Goal: Browse casually: Explore the website without a specific task or goal

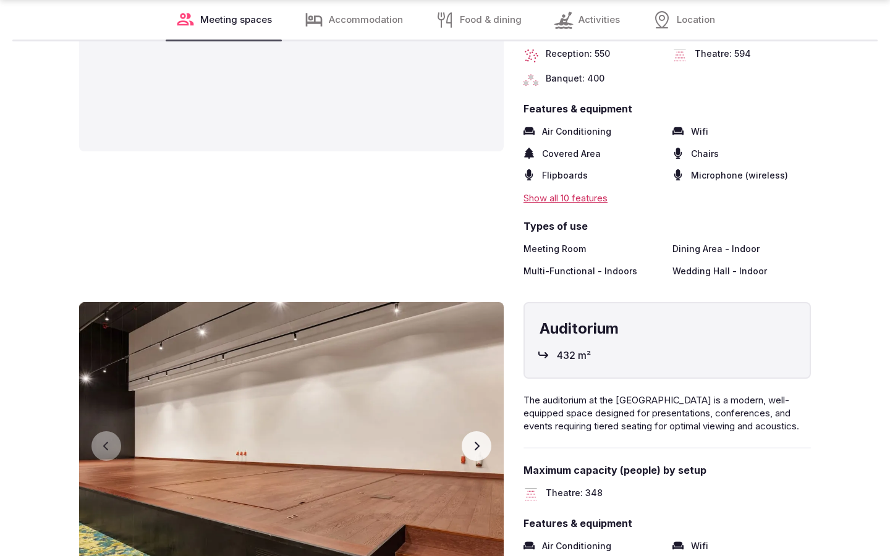
scroll to position [2042, 0]
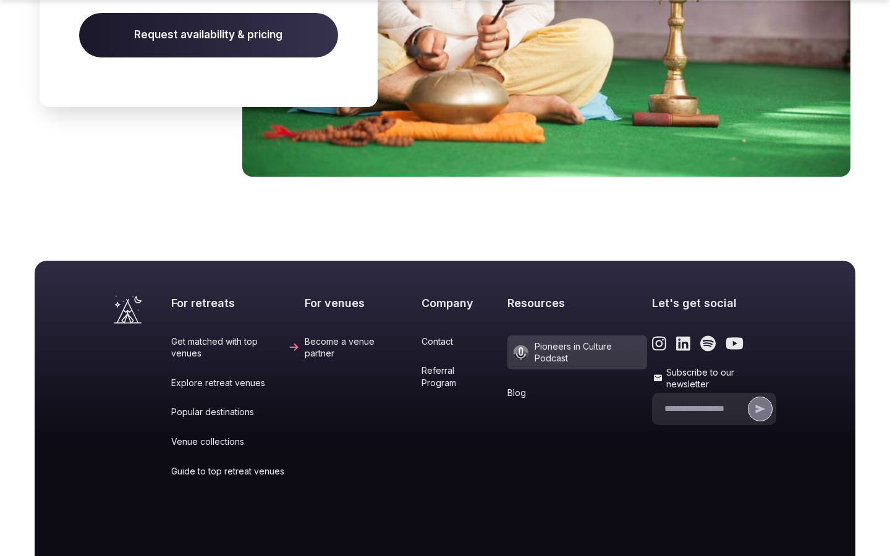
scroll to position [1611, 0]
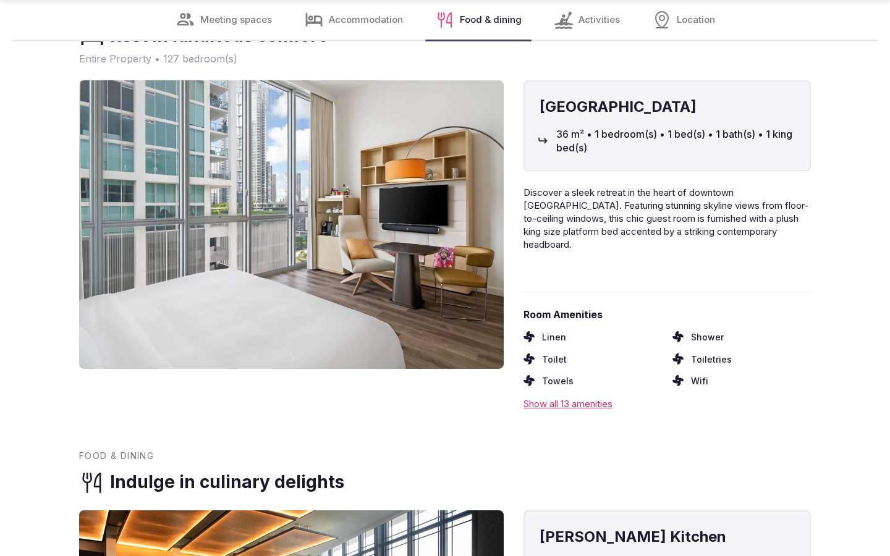
scroll to position [2001, 0]
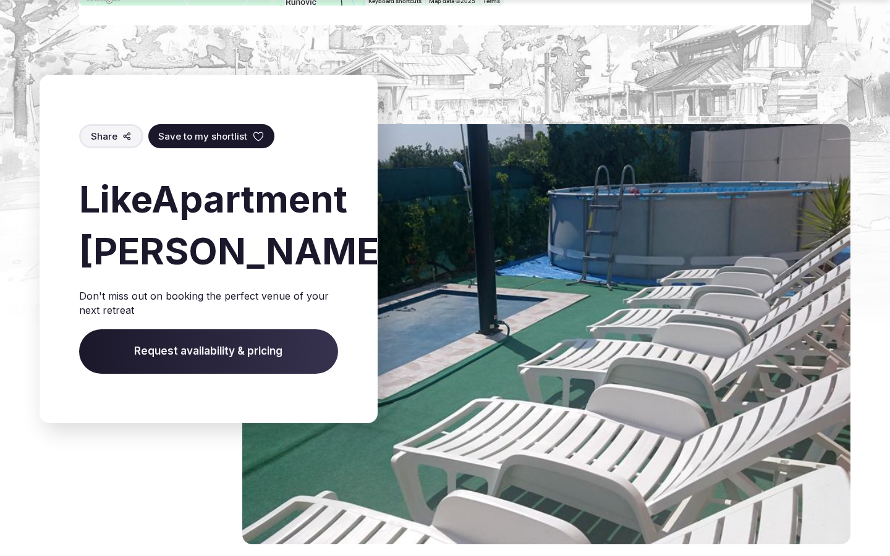
scroll to position [1988, 0]
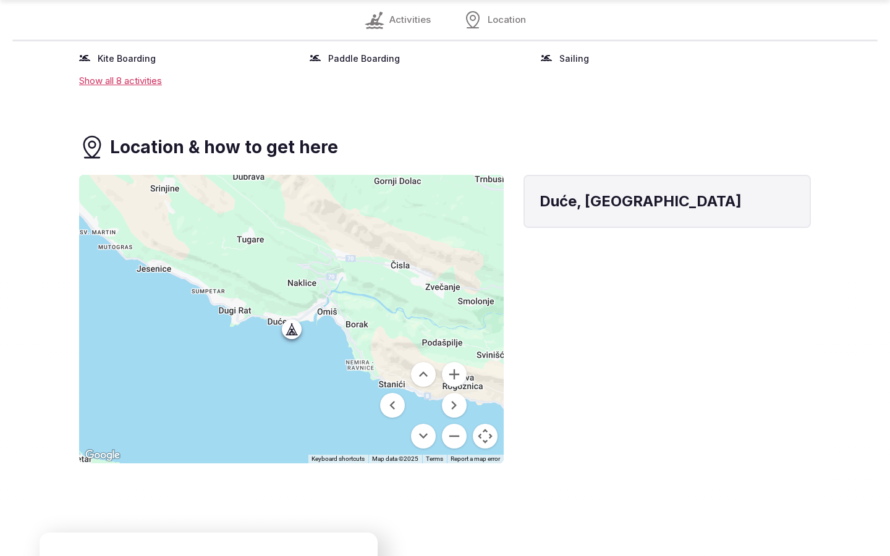
scroll to position [1512, 0]
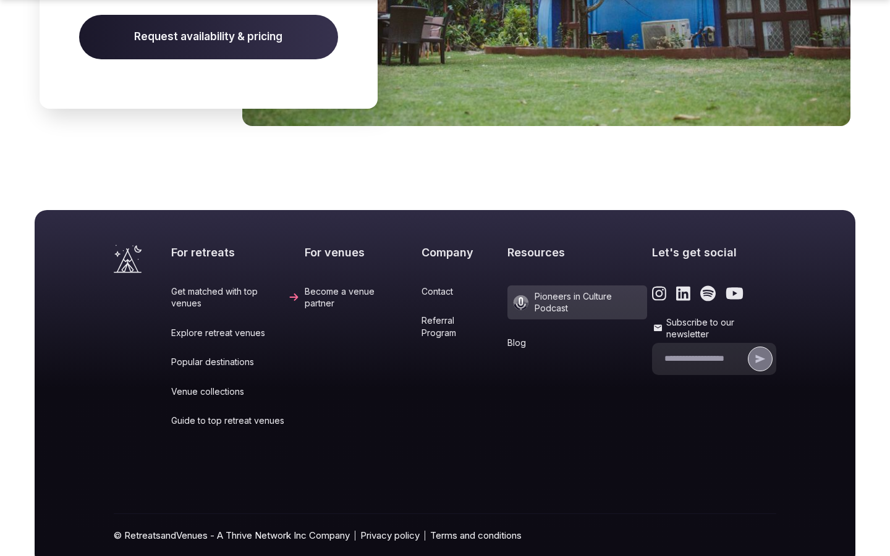
scroll to position [1597, 0]
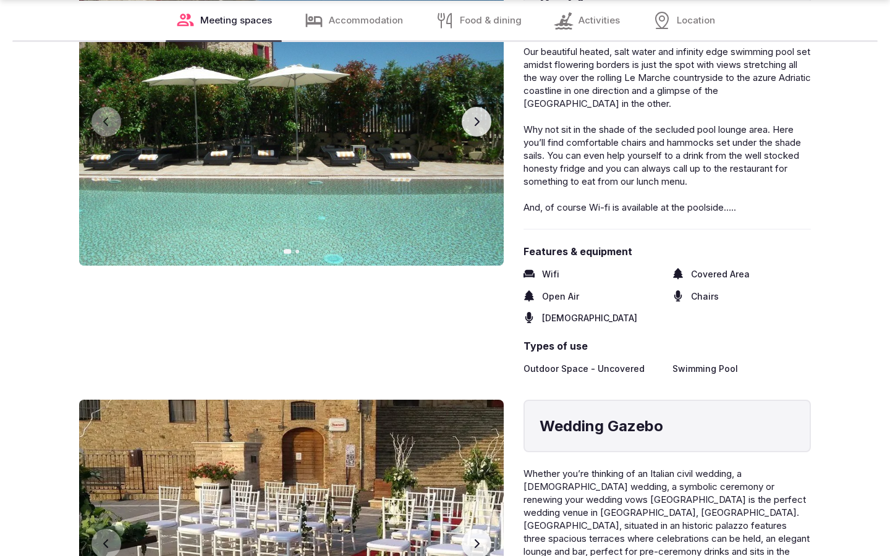
scroll to position [2042, 0]
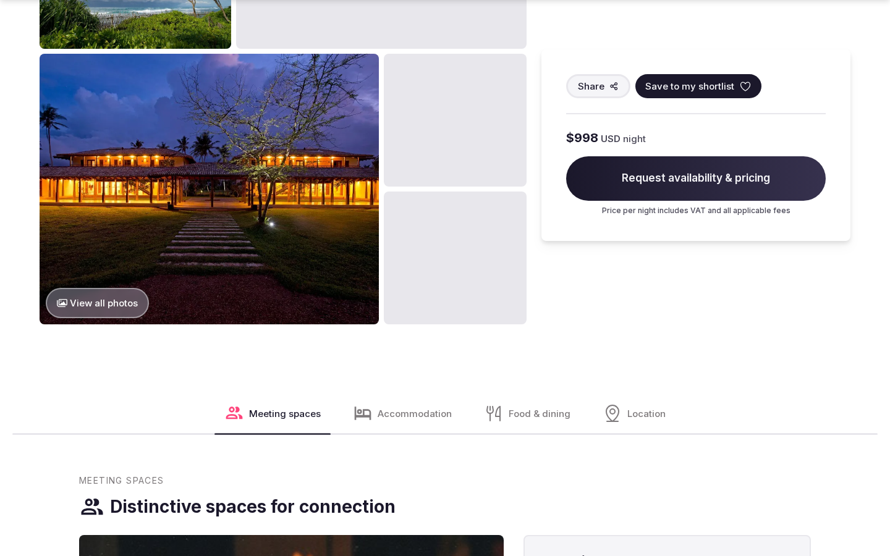
scroll to position [2042, 0]
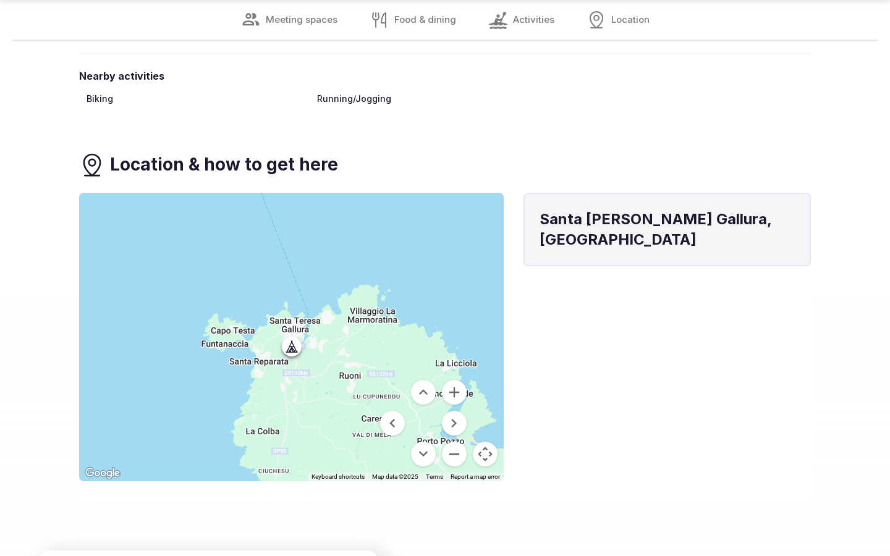
scroll to position [1512, 0]
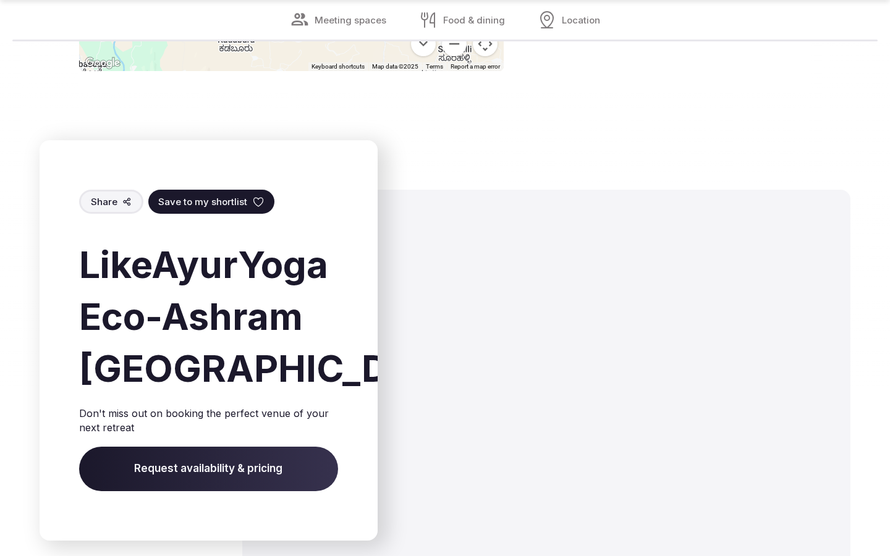
scroll to position [2017, 0]
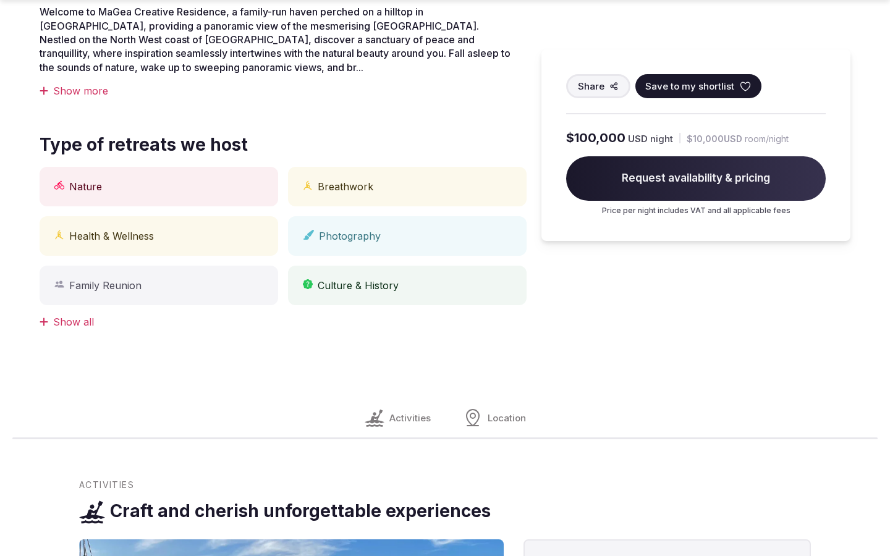
scroll to position [1023, 0]
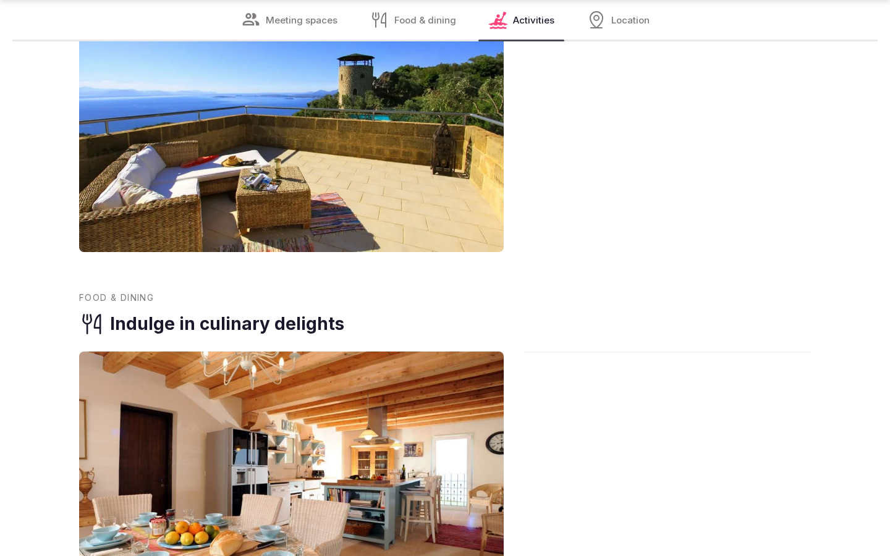
scroll to position [2042, 0]
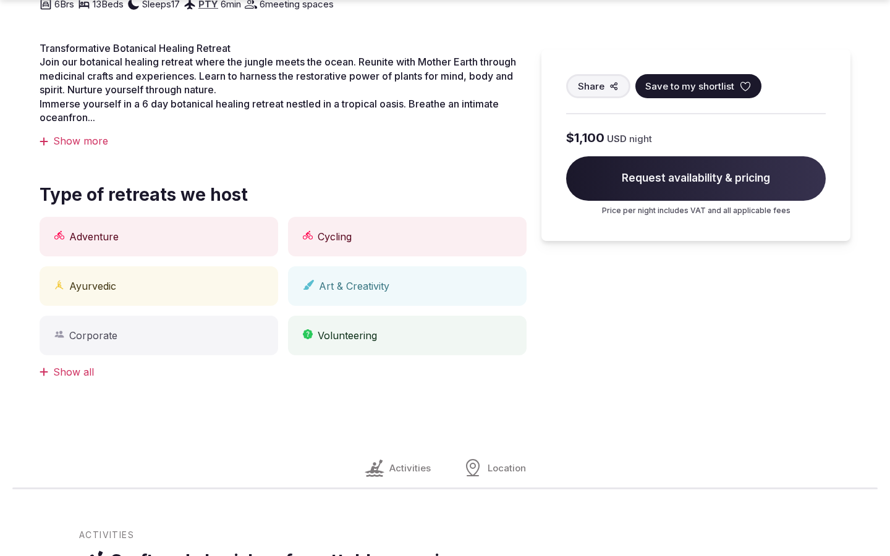
scroll to position [1512, 0]
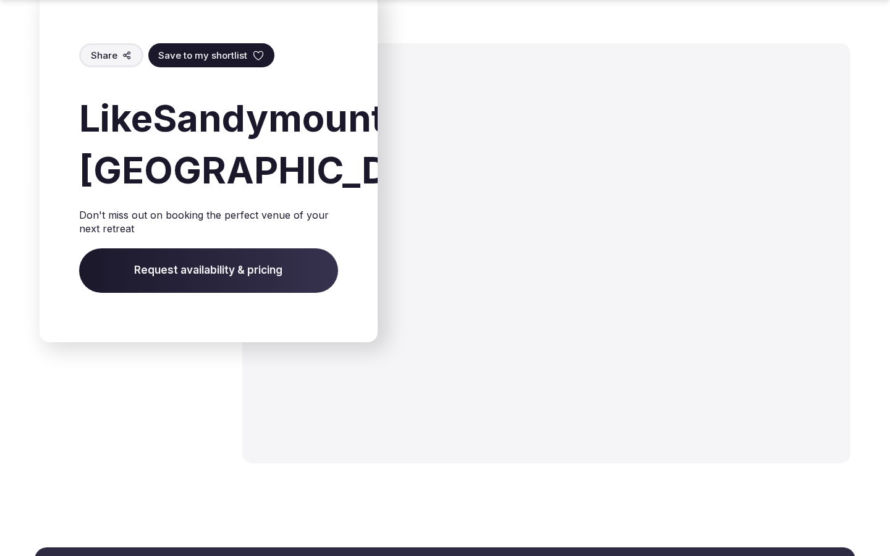
scroll to position [1893, 0]
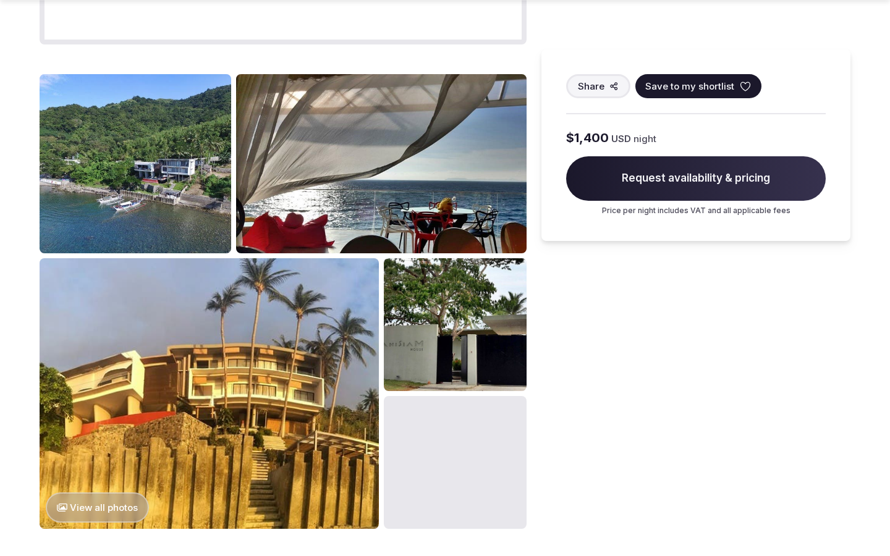
scroll to position [1554, 0]
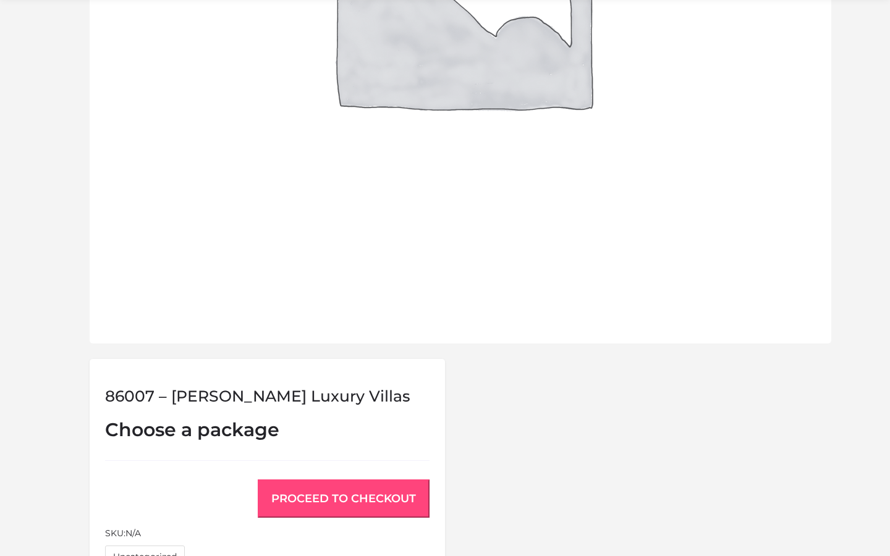
scroll to position [944, 0]
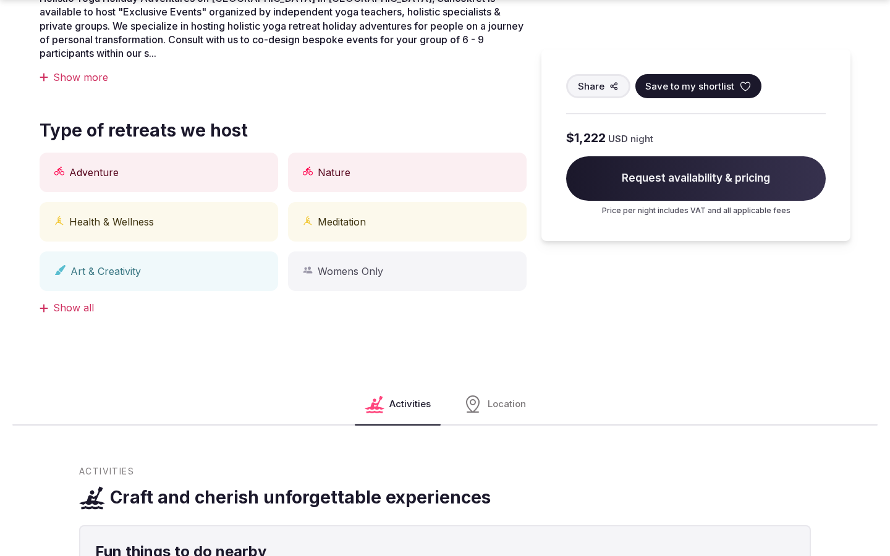
scroll to position [1023, 0]
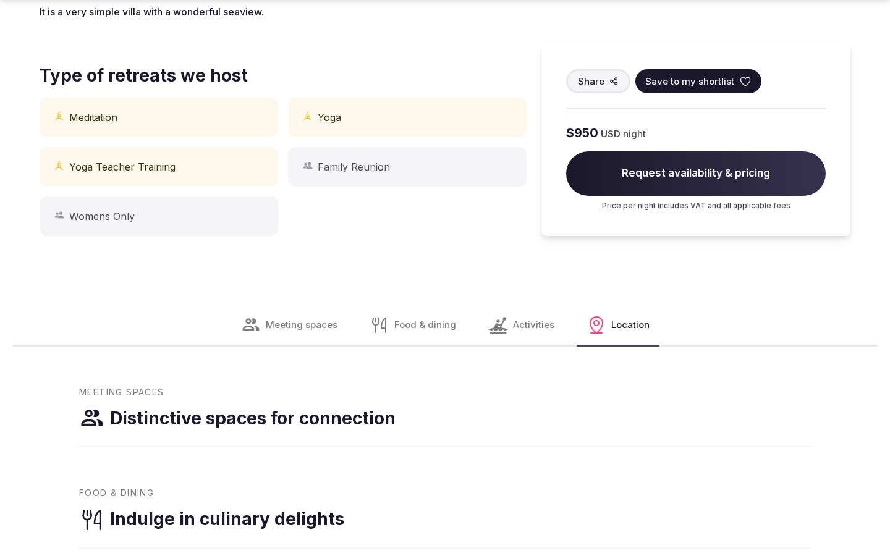
scroll to position [1512, 0]
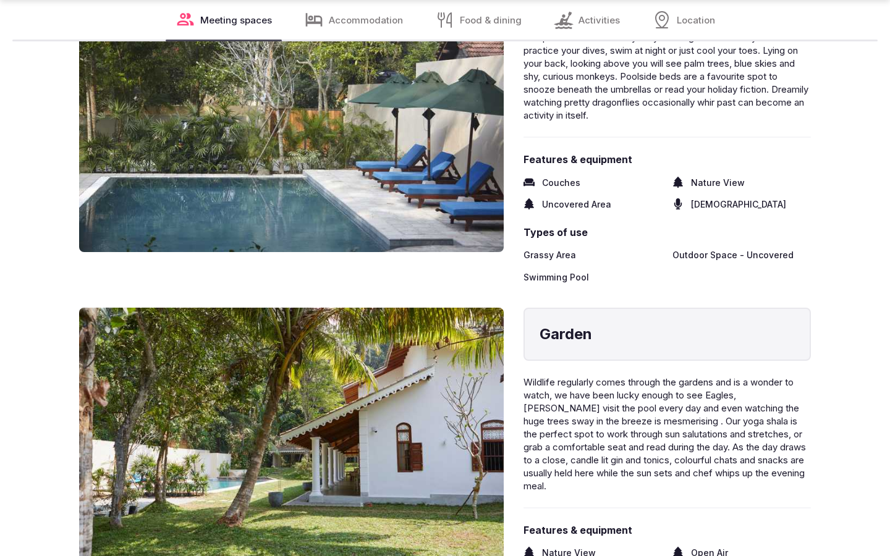
scroll to position [2042, 0]
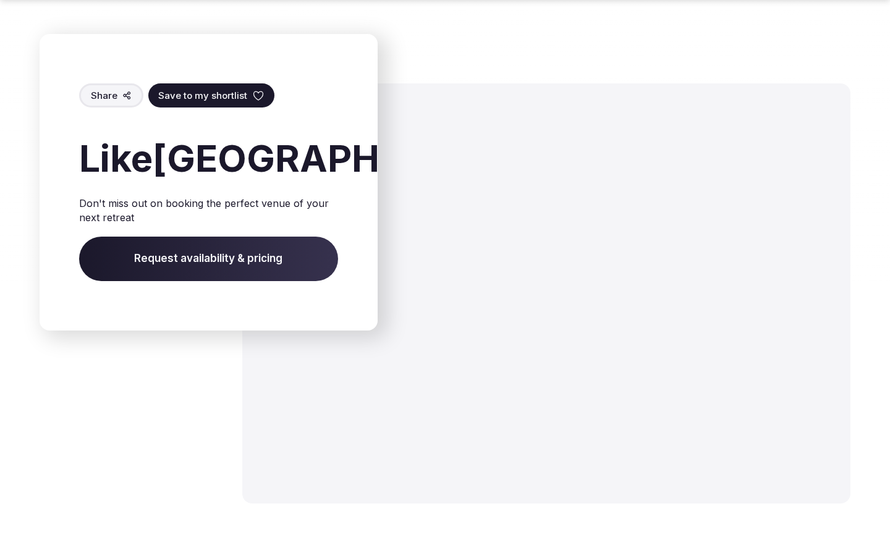
scroll to position [1947, 0]
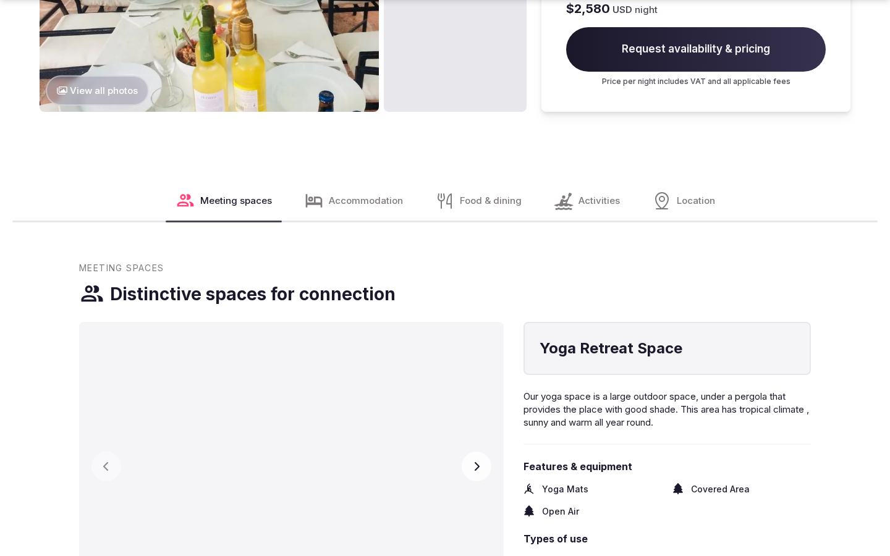
scroll to position [2084, 0]
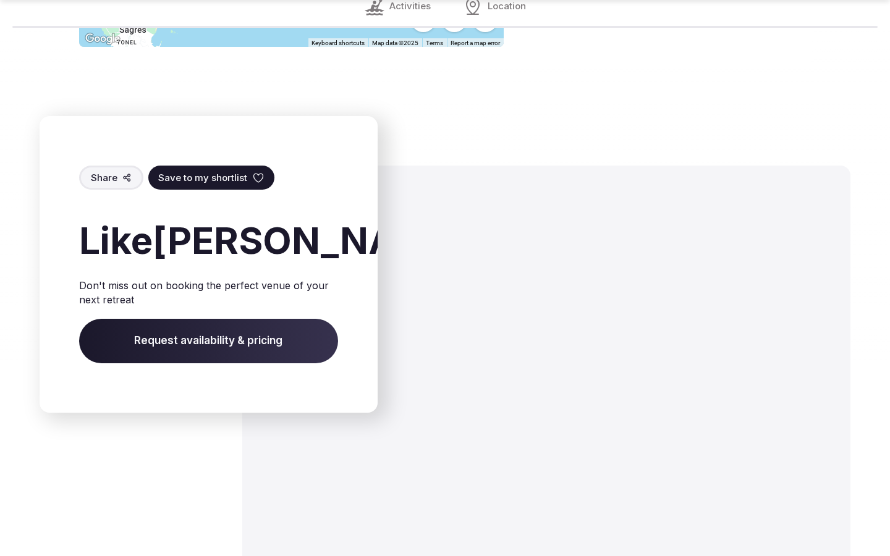
scroll to position [2029, 0]
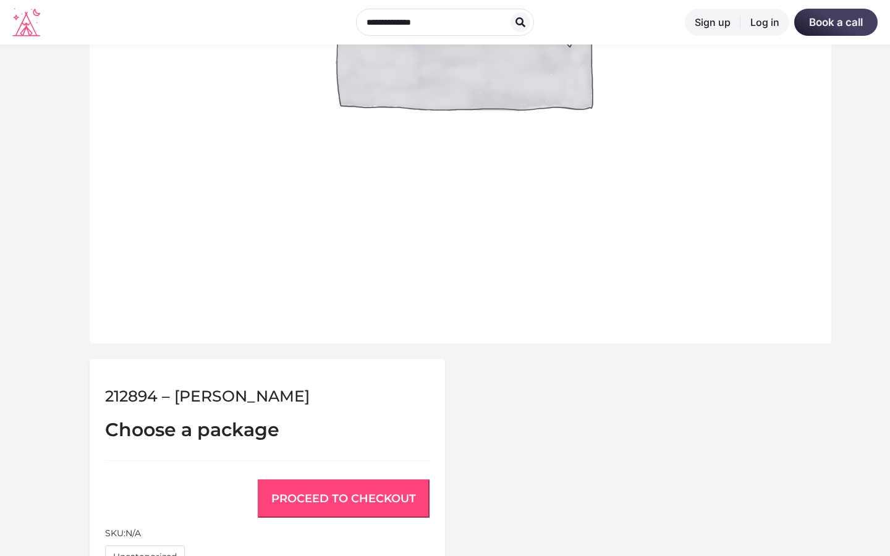
scroll to position [944, 0]
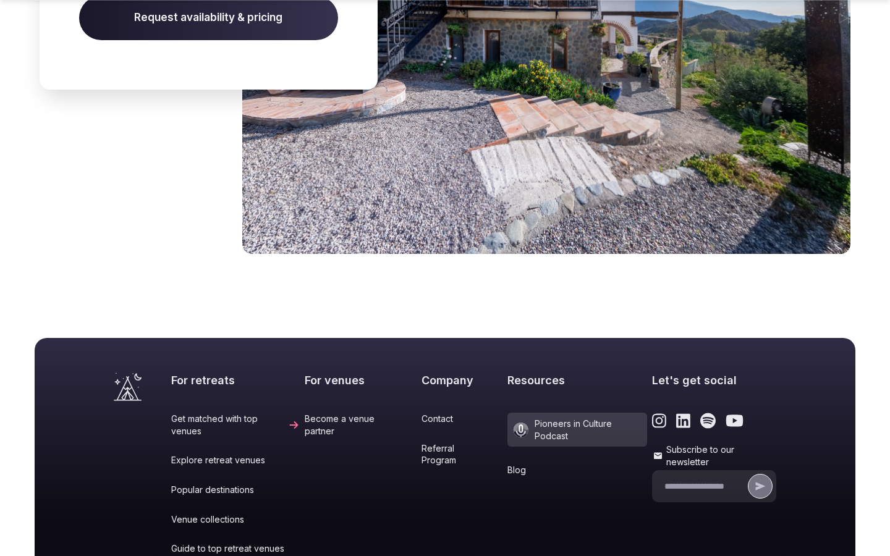
scroll to position [1683, 0]
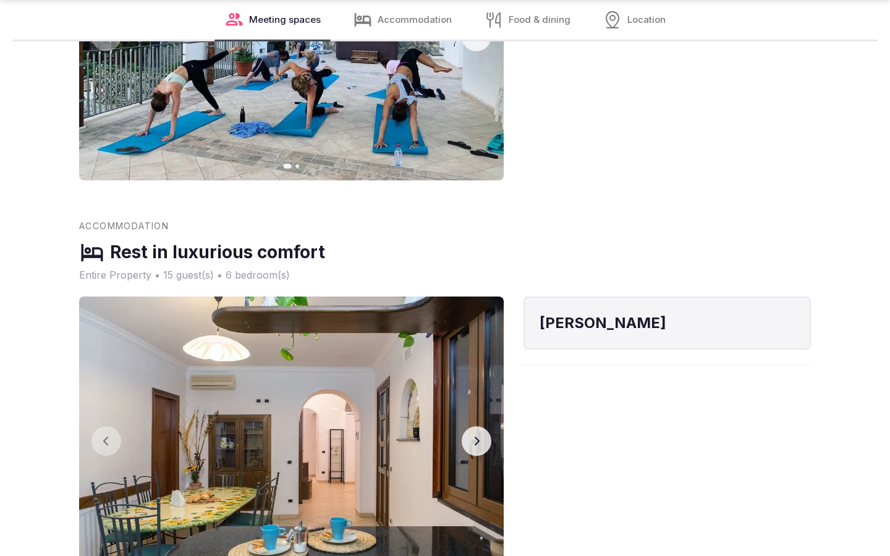
scroll to position [2041, 0]
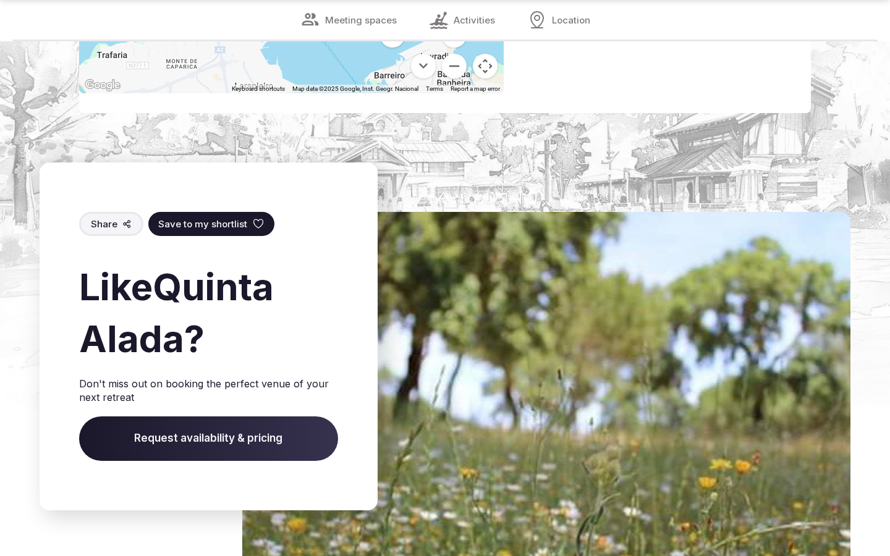
scroll to position [2001, 0]
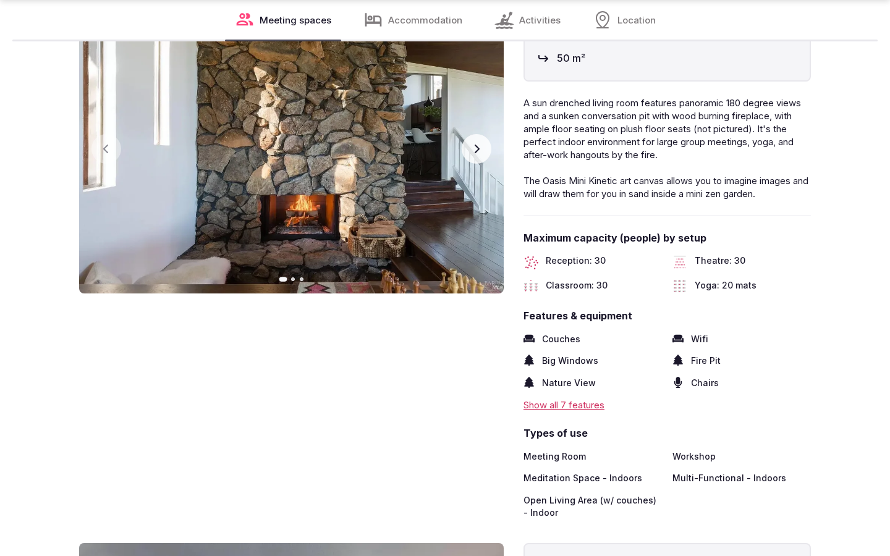
scroll to position [2042, 0]
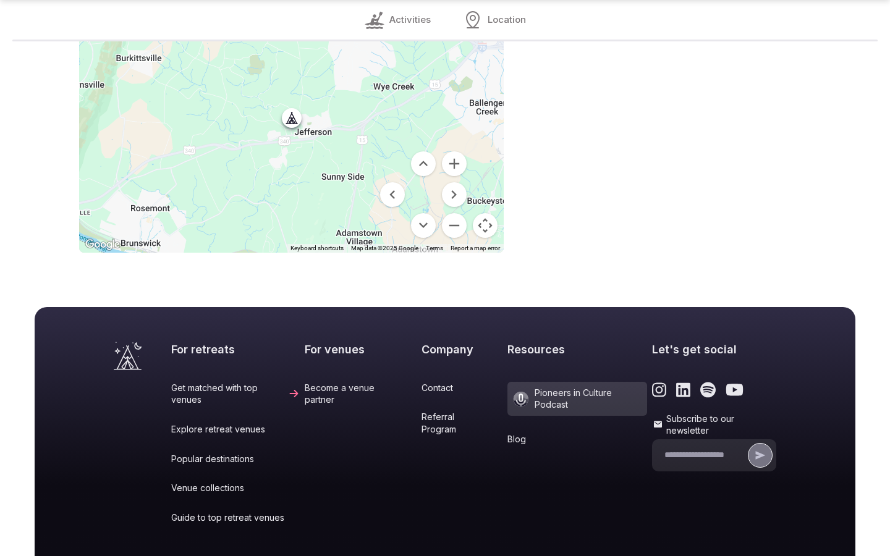
scroll to position [1127, 0]
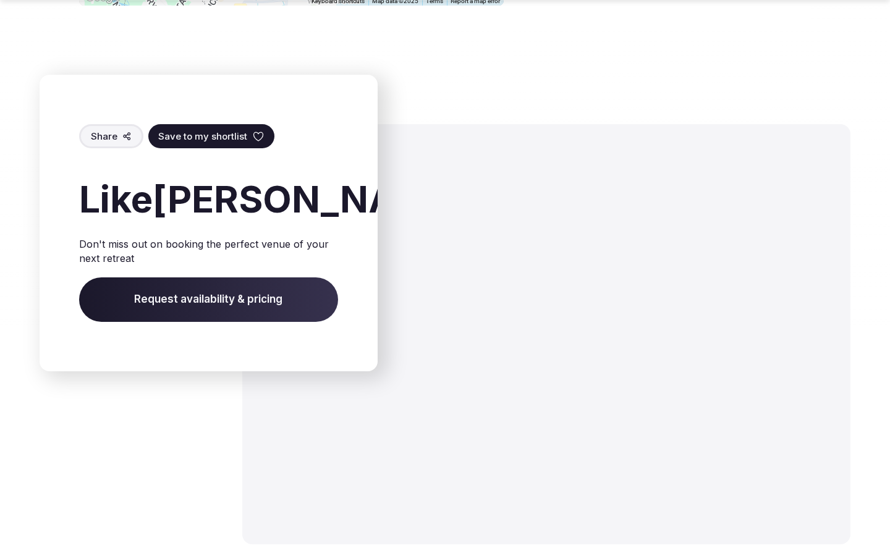
scroll to position [1988, 0]
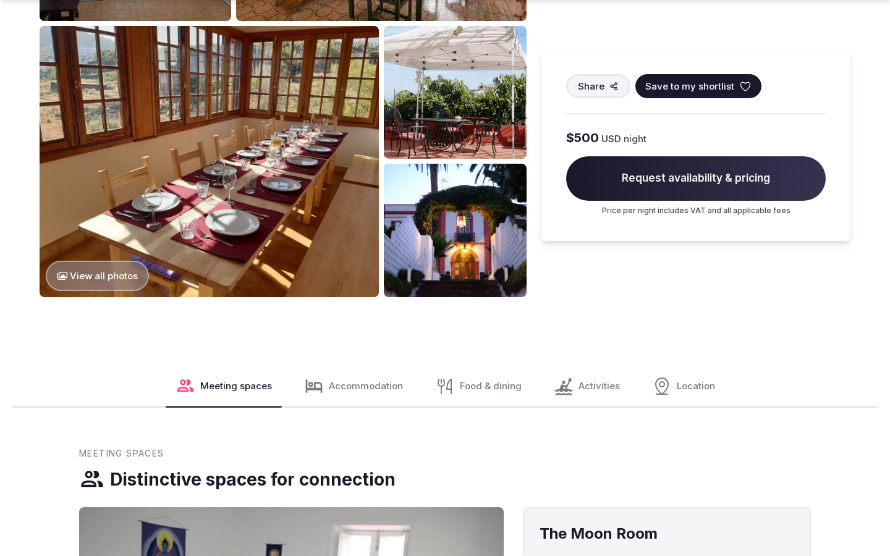
scroll to position [2042, 0]
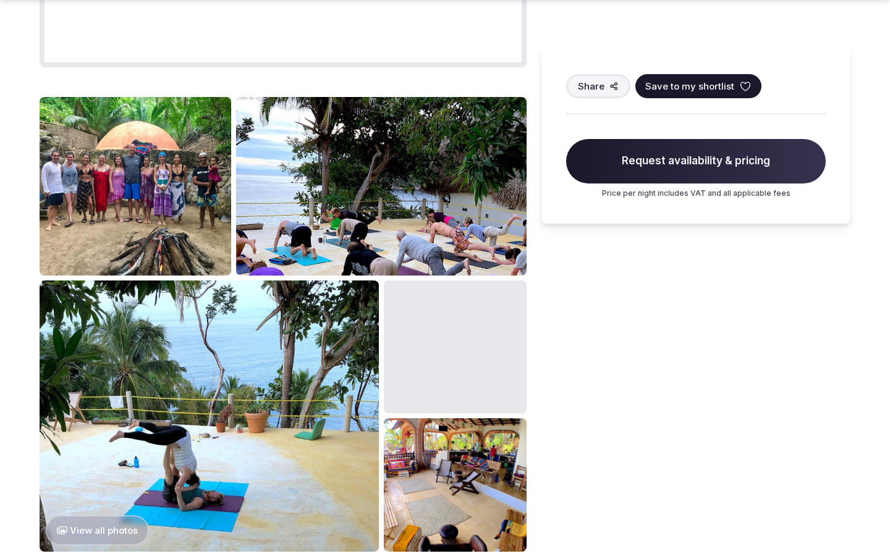
scroll to position [1554, 0]
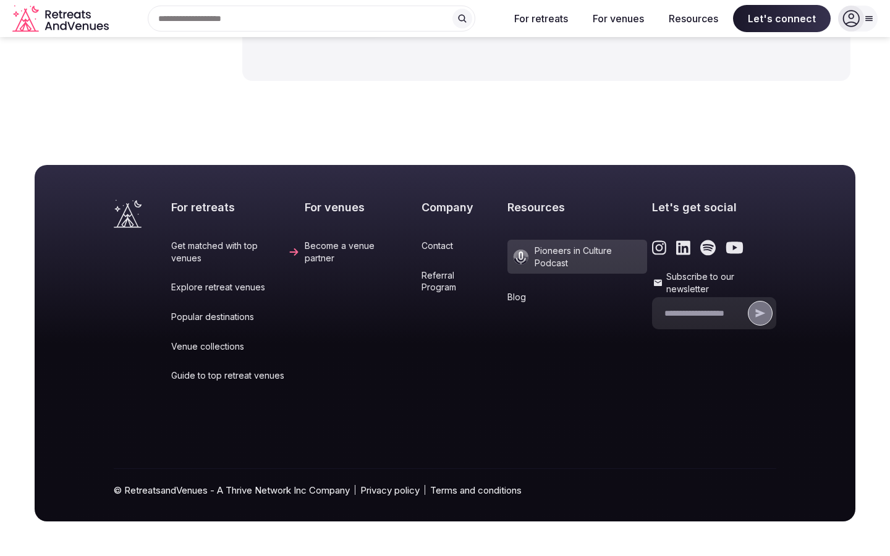
scroll to position [1957, 0]
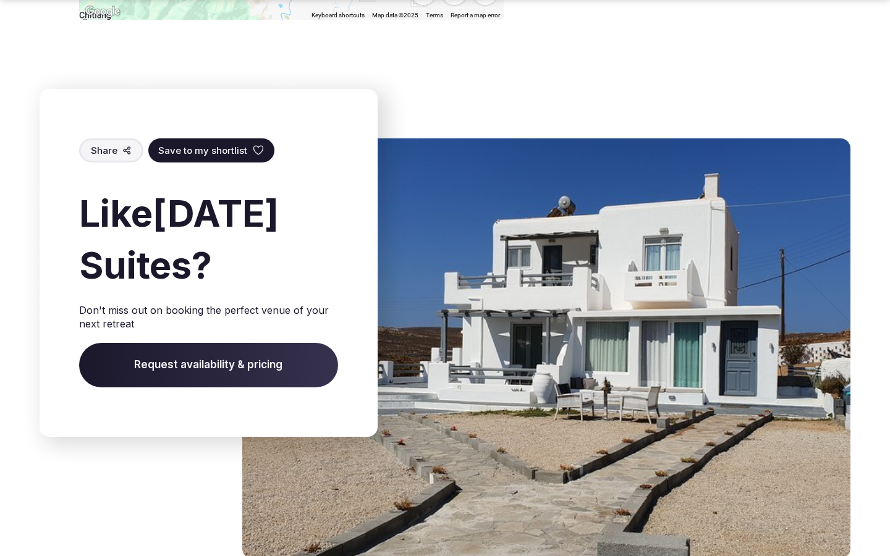
scroll to position [2002, 0]
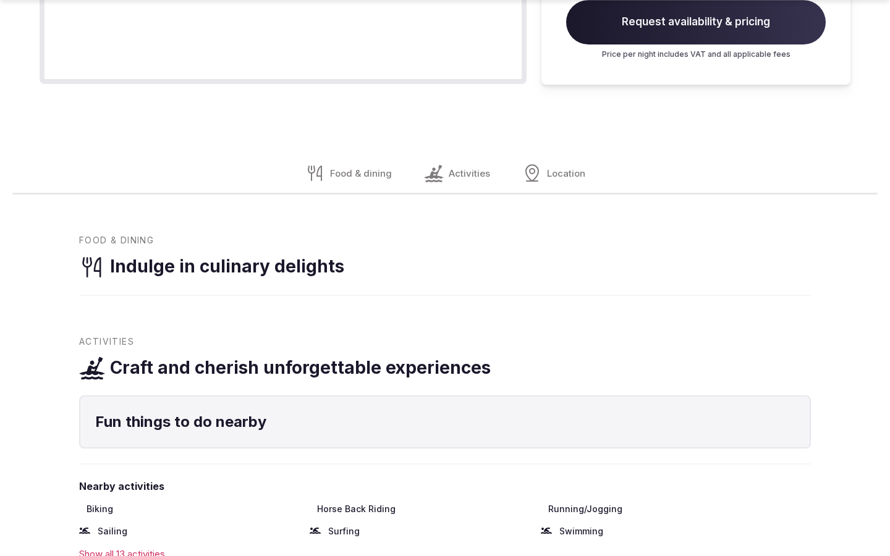
scroll to position [1554, 0]
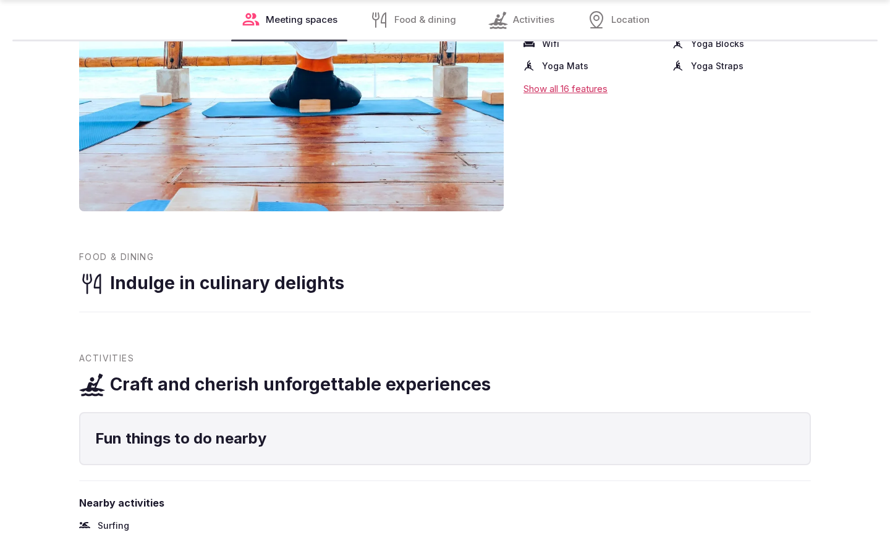
scroll to position [1512, 0]
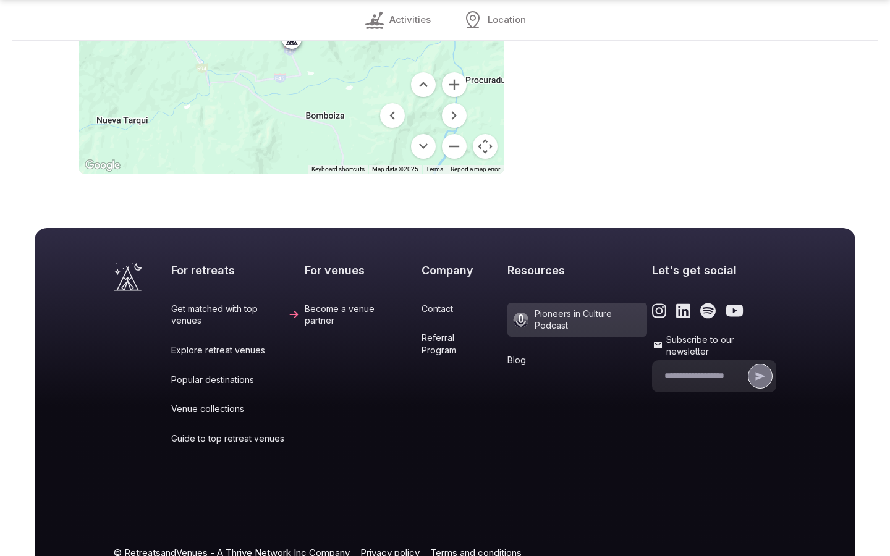
scroll to position [1098, 0]
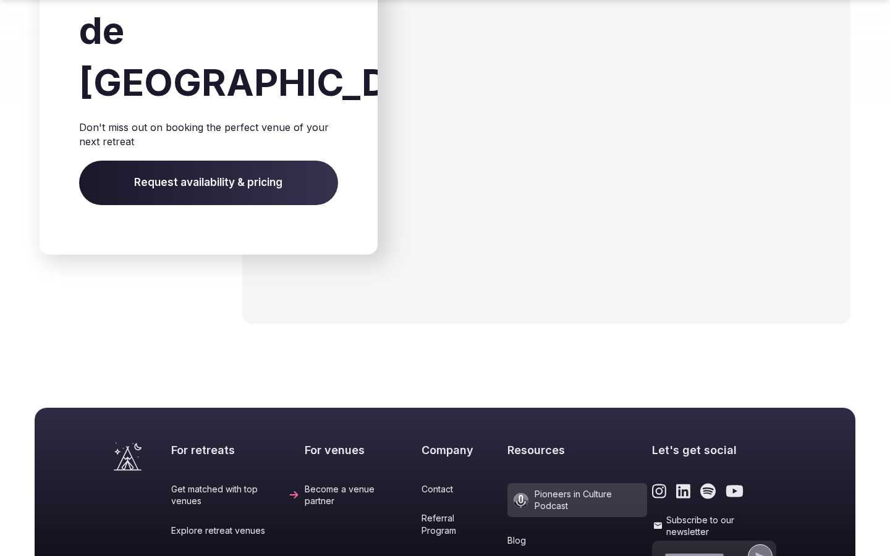
scroll to position [1741, 0]
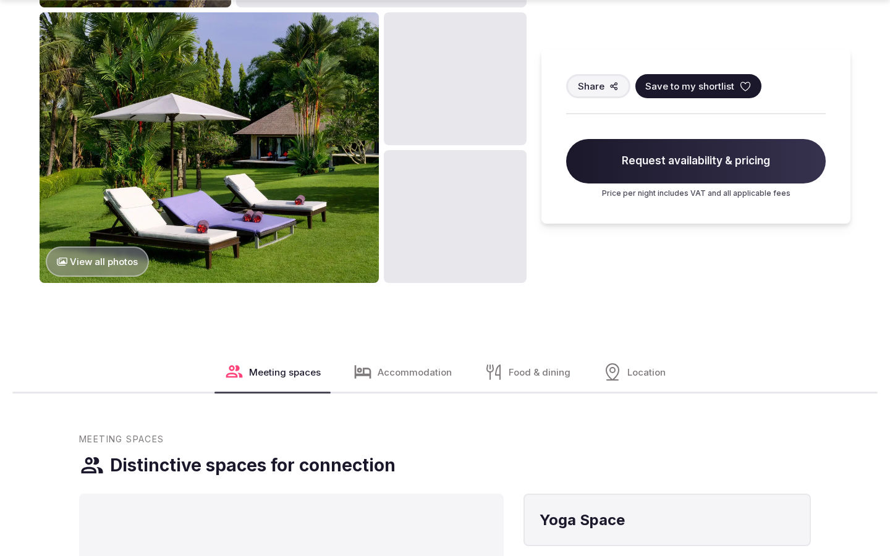
scroll to position [1554, 0]
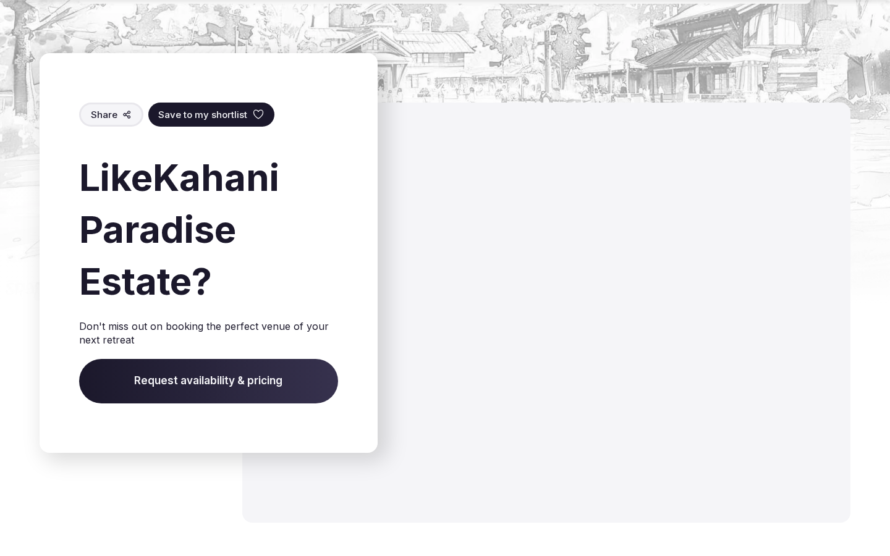
scroll to position [1966, 0]
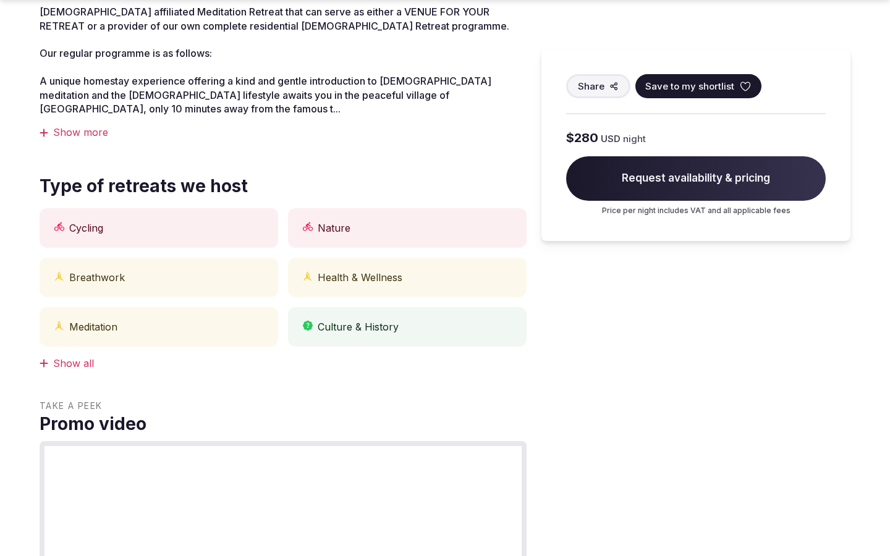
scroll to position [1554, 0]
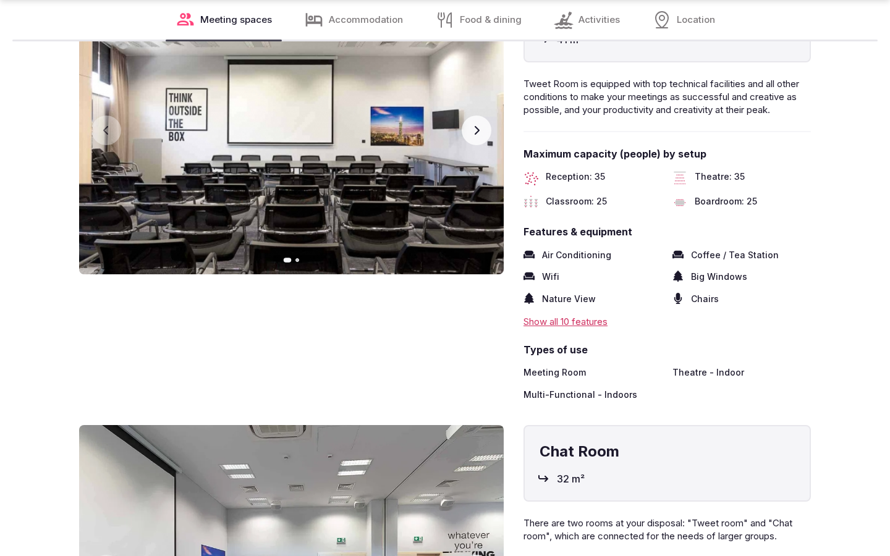
scroll to position [2042, 0]
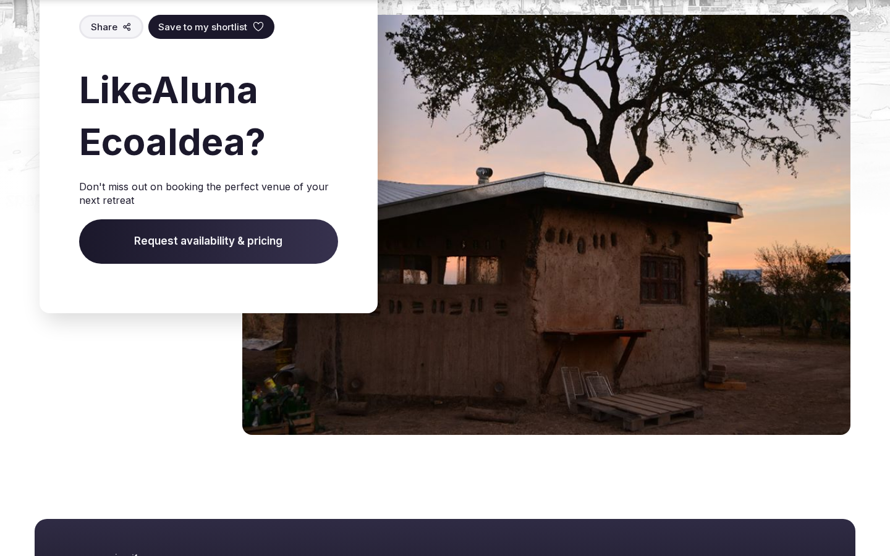
scroll to position [1878, 0]
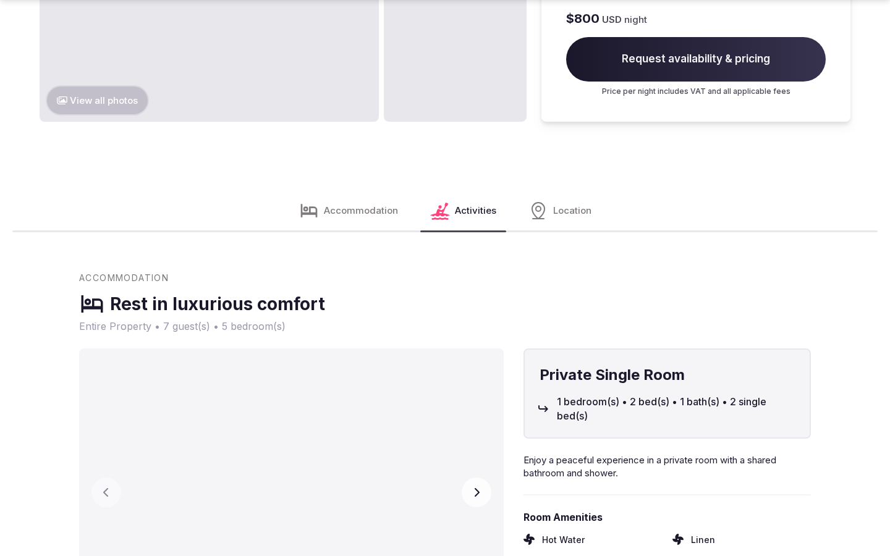
scroll to position [2084, 0]
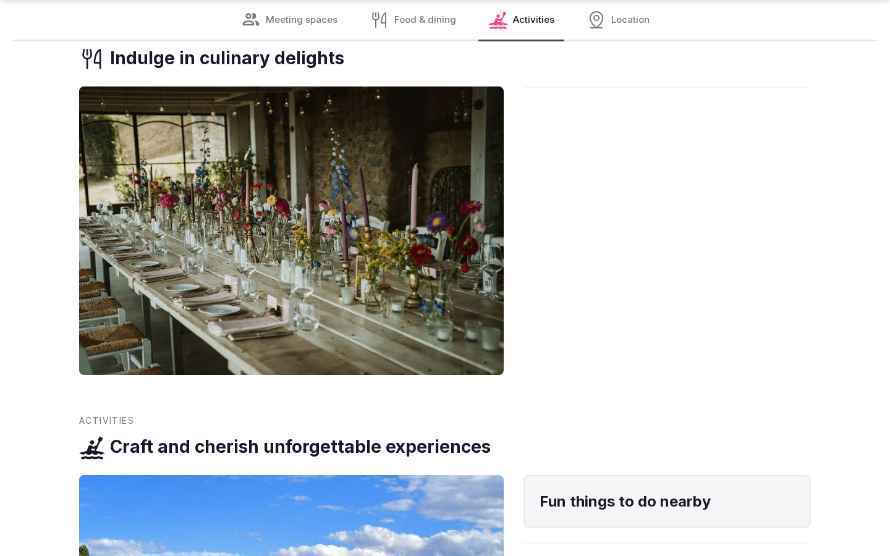
scroll to position [1512, 0]
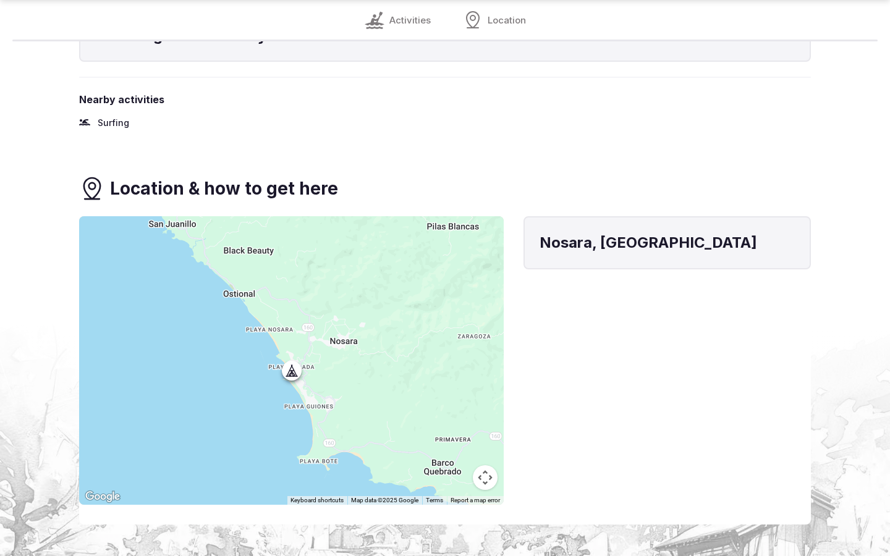
scroll to position [1512, 0]
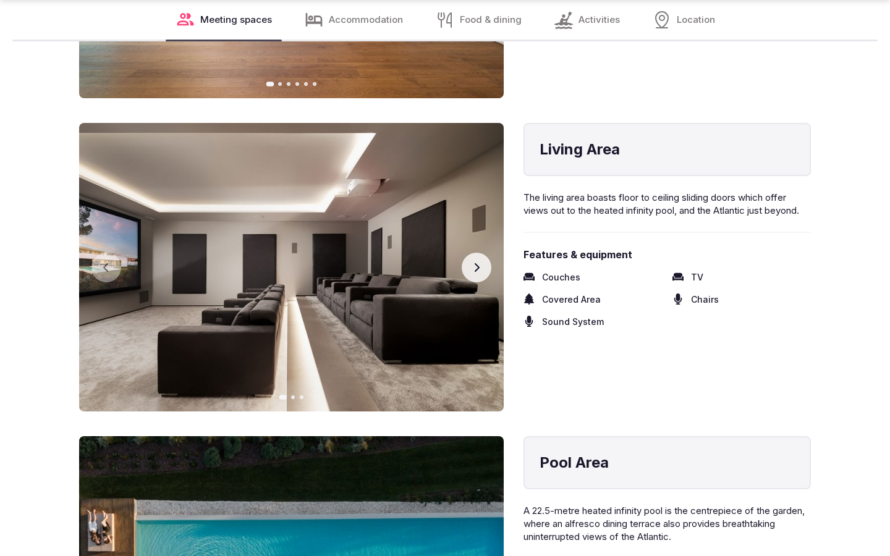
scroll to position [2042, 0]
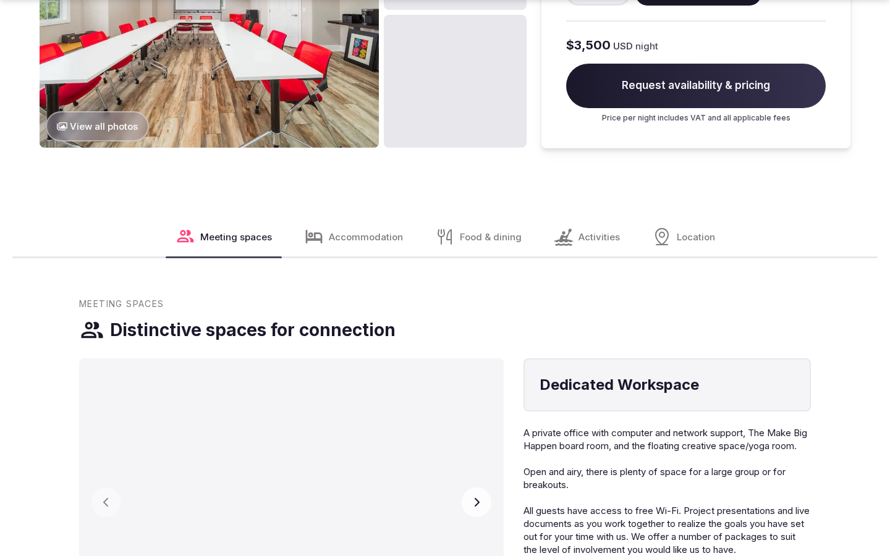
scroll to position [2084, 0]
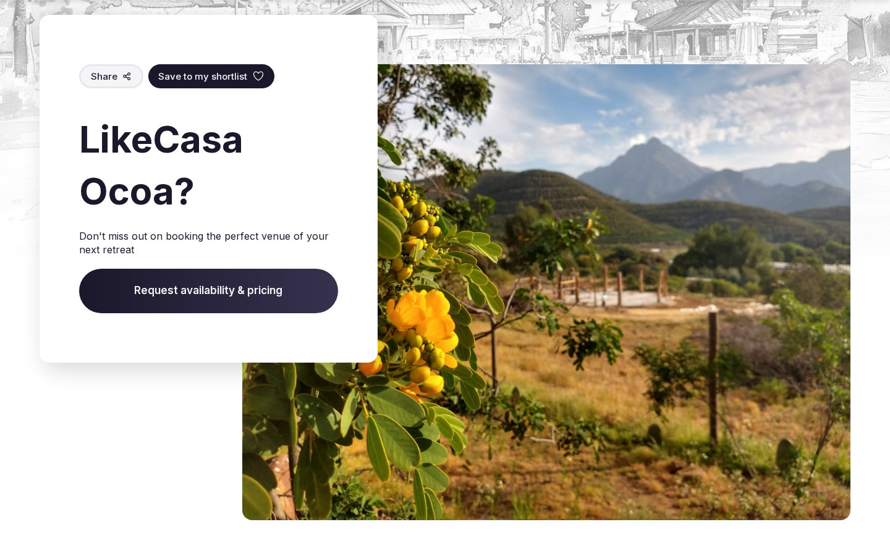
scroll to position [1963, 0]
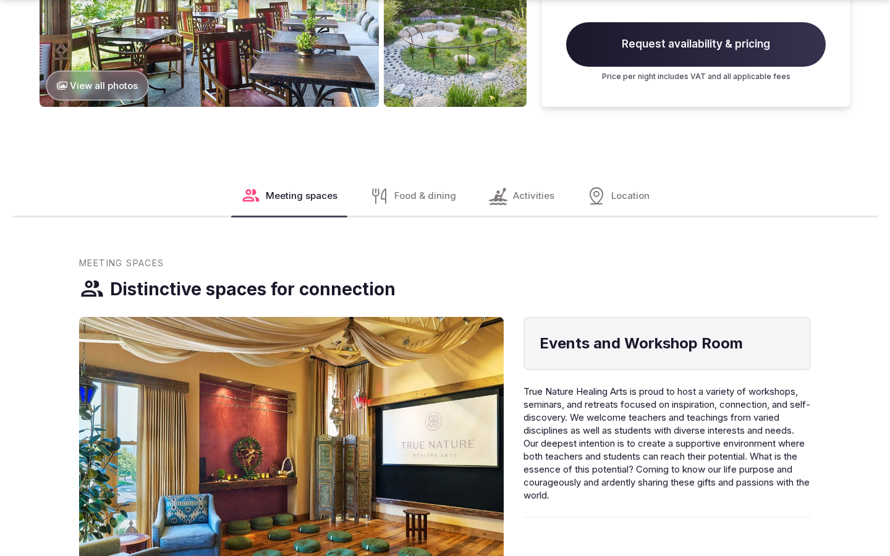
scroll to position [2084, 0]
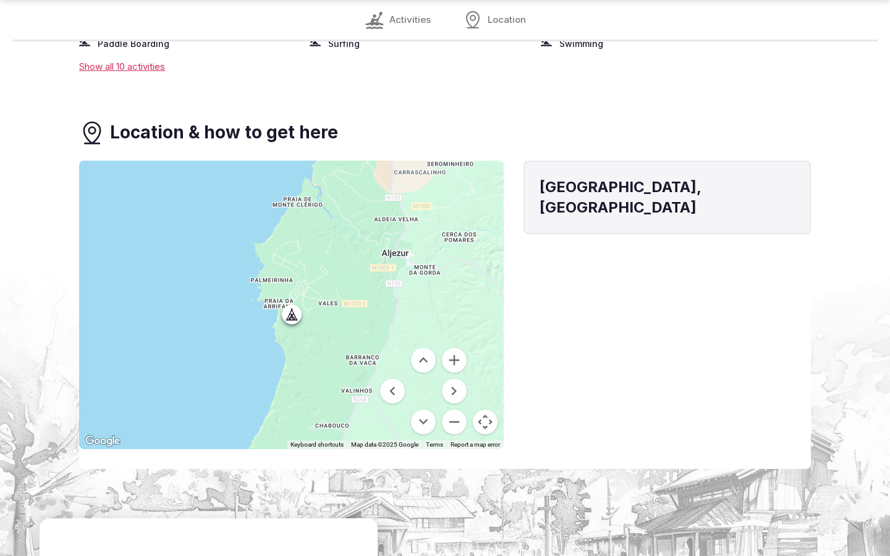
scroll to position [1512, 0]
